Goal: Task Accomplishment & Management: Manage account settings

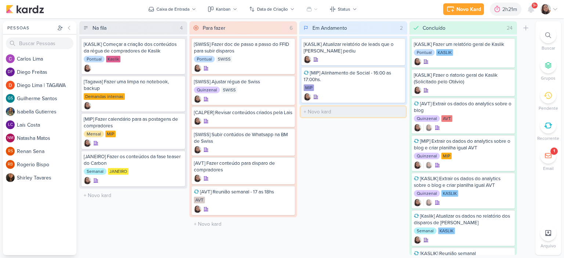
click at [324, 109] on input "text" at bounding box center [353, 112] width 105 height 11
type input "[AVT] Ve^oss disparos de AVT"
click at [398, 112] on icon at bounding box center [398, 112] width 4 height 4
click at [556, 12] on div at bounding box center [550, 9] width 18 height 10
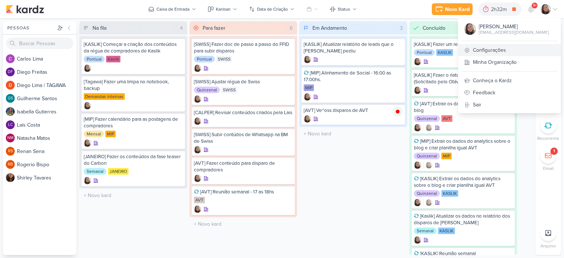
click at [512, 47] on link "Configurações" at bounding box center [509, 50] width 102 height 12
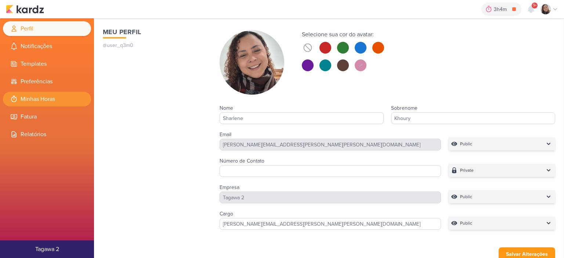
click at [42, 101] on li "Minhas Horas" at bounding box center [47, 99] width 88 height 15
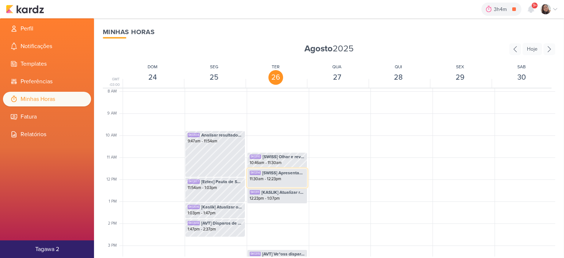
scroll to position [210, 0]
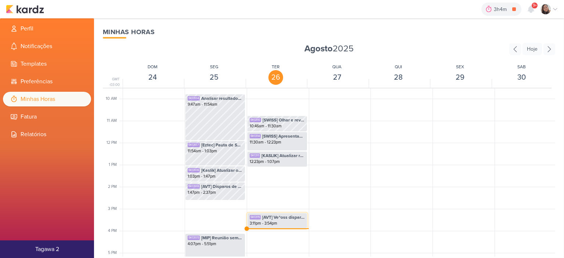
click at [276, 219] on span "[AVT] Ve^oss disparos de AVT" at bounding box center [283, 217] width 43 height 7
select select "pm"
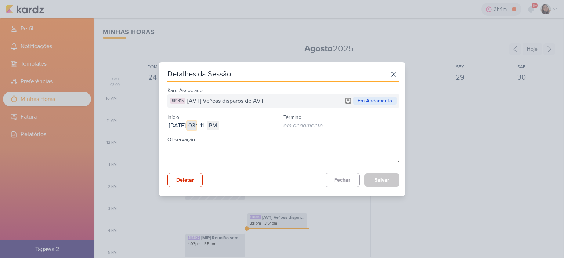
click at [196, 126] on input "03" at bounding box center [191, 125] width 9 height 9
type input "02"
click at [206, 126] on input "11" at bounding box center [202, 125] width 9 height 9
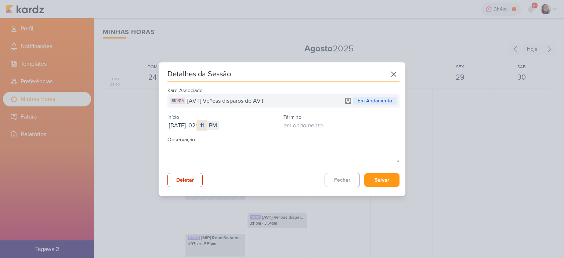
click at [206, 126] on input "11" at bounding box center [202, 125] width 9 height 9
type input "27"
click at [388, 175] on button "Salvar" at bounding box center [381, 180] width 35 height 14
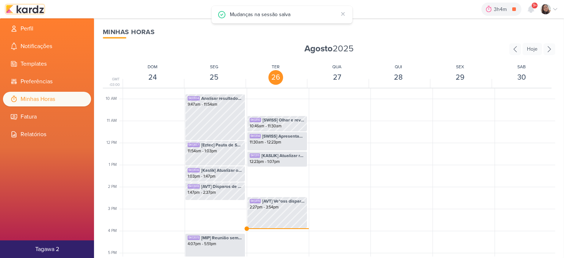
click at [24, 5] on img at bounding box center [25, 9] width 38 height 9
